Goal: Information Seeking & Learning: Learn about a topic

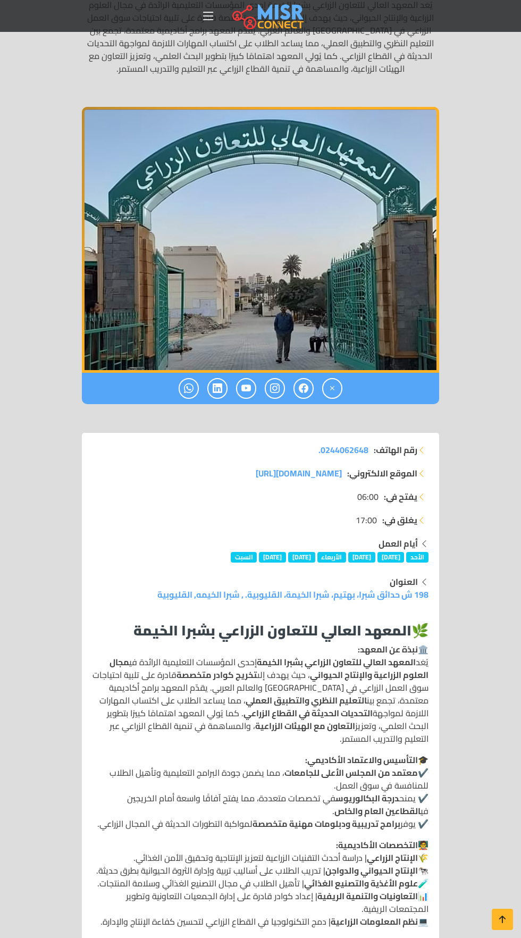
scroll to position [212, 0]
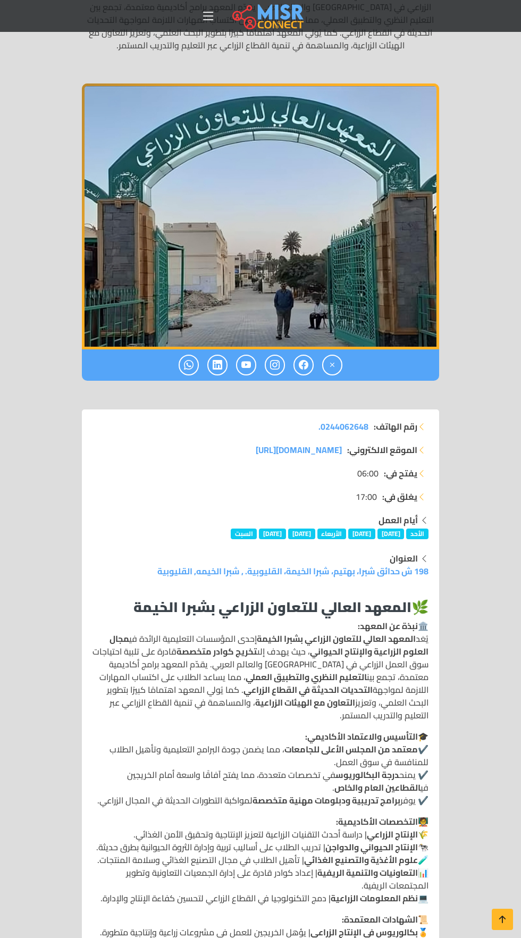
click at [234, 694] on p "🏛️ نبذة عن المعهد: يُعَد المعهد العالي للتعاون الزراعي بشبرا الخيمة إحدى المؤسس…" at bounding box center [261, 670] width 336 height 102
click at [204, 668] on p "🏛️ نبذة عن المعهد: يُعَد المعهد العالي للتعاون الزراعي بشبرا الخيمة إحدى المؤسس…" at bounding box center [261, 670] width 336 height 102
click at [236, 680] on p "🏛️ نبذة عن المعهد: يُعَد المعهد العالي للتعاون الزراعي بشبرا الخيمة إحدى المؤسس…" at bounding box center [261, 670] width 336 height 102
click at [228, 680] on p "🏛️ نبذة عن المعهد: يُعَد المعهد العالي للتعاون الزراعي بشبرا الخيمة إحدى المؤسس…" at bounding box center [261, 670] width 336 height 102
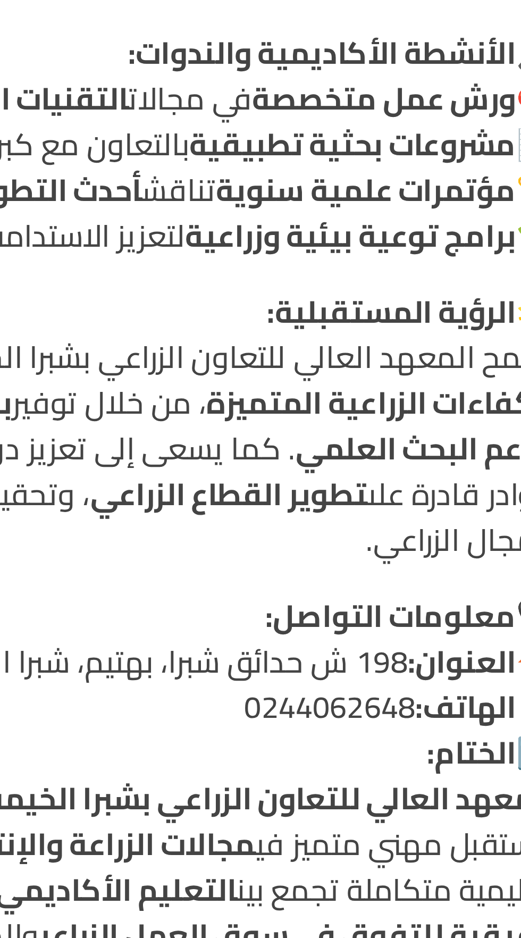
scroll to position [0, 0]
